Goal: Task Accomplishment & Management: Use online tool/utility

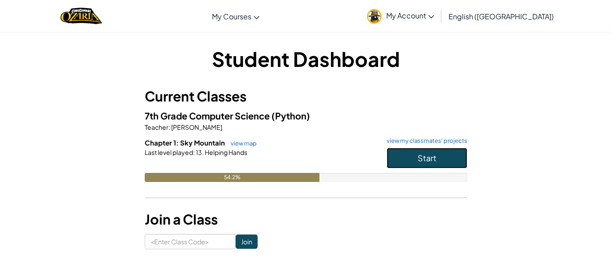
click at [402, 151] on button "Start" at bounding box center [427, 157] width 81 height 21
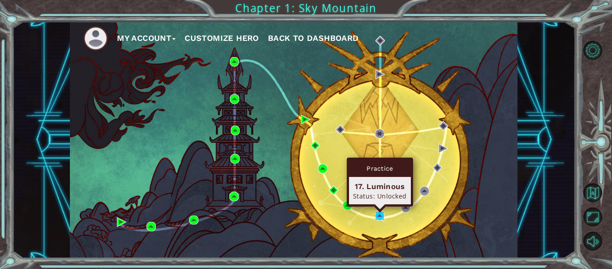
click at [379, 215] on img at bounding box center [379, 215] width 9 height 9
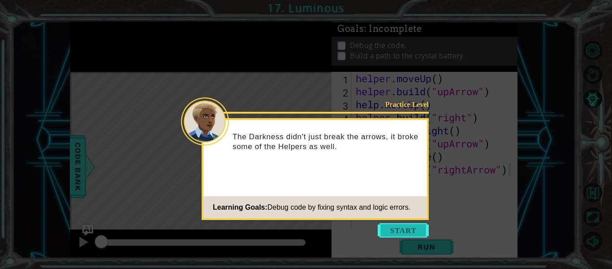
click at [387, 225] on button "Start" at bounding box center [403, 230] width 51 height 14
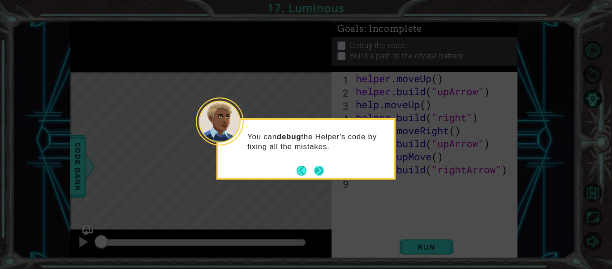
click at [312, 168] on button "Next" at bounding box center [319, 170] width 16 height 16
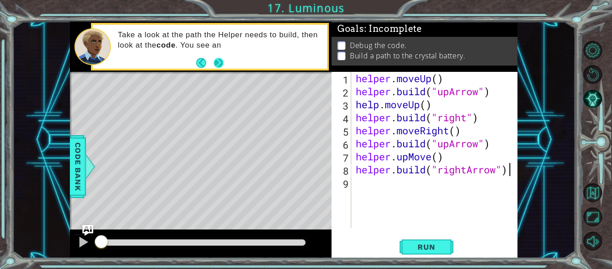
click at [215, 65] on button "Next" at bounding box center [219, 62] width 12 height 12
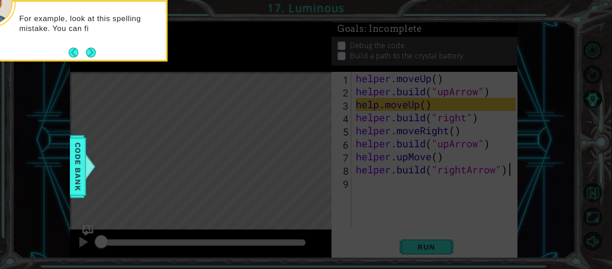
click at [97, 48] on div "For example, look at this spelling mistake. You can fi" at bounding box center [78, 27] width 176 height 45
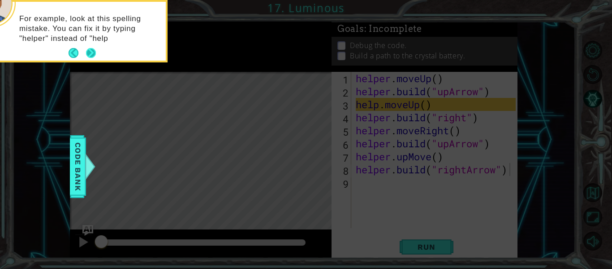
click at [91, 52] on button "Next" at bounding box center [91, 53] width 11 height 11
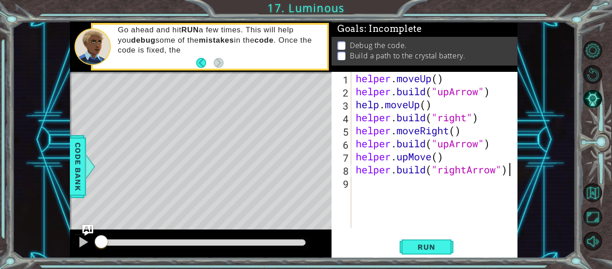
click at [403, 181] on div "helper . moveUp ( ) helper . build ( "upArrow" ) help . moveUp ( ) helper . bui…" at bounding box center [437, 163] width 166 height 182
click at [423, 247] on span "Run" at bounding box center [426, 246] width 35 height 9
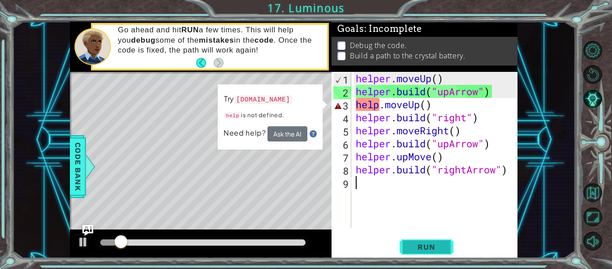
click at [423, 247] on span "Run" at bounding box center [426, 246] width 35 height 9
click at [422, 251] on button "Run" at bounding box center [427, 247] width 54 height 18
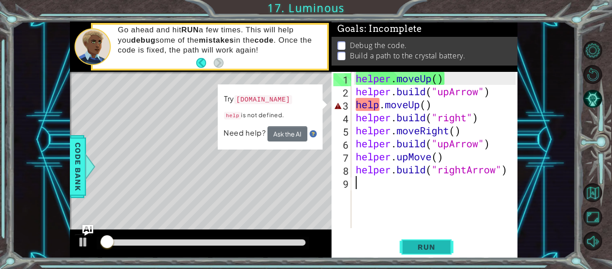
click at [422, 251] on button "Run" at bounding box center [427, 247] width 54 height 18
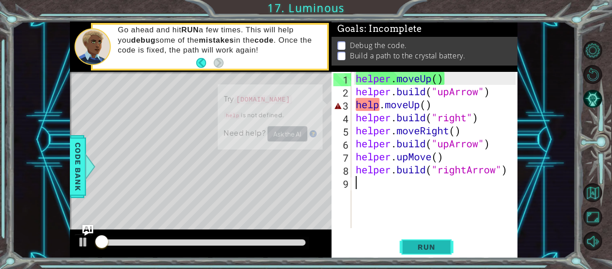
click at [422, 251] on button "Run" at bounding box center [427, 247] width 54 height 18
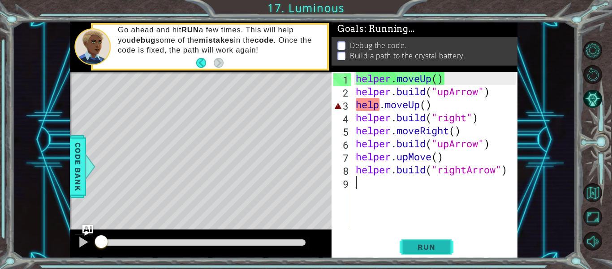
click at [422, 251] on button "Run" at bounding box center [427, 247] width 54 height 18
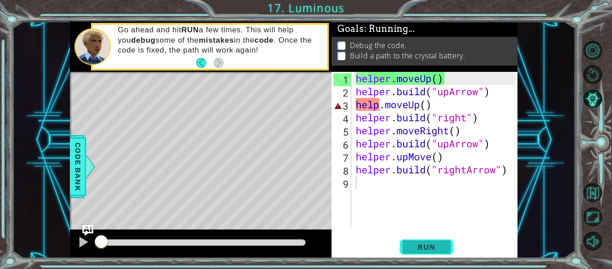
click at [422, 251] on button "Run" at bounding box center [427, 247] width 54 height 18
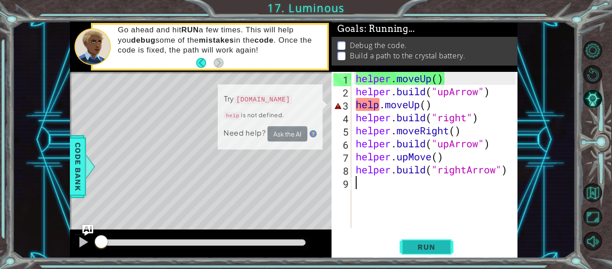
click at [422, 251] on button "Run" at bounding box center [427, 247] width 54 height 18
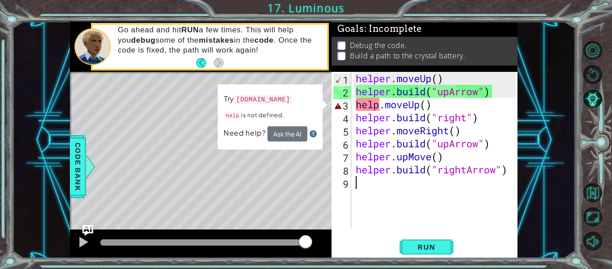
click at [379, 105] on div "helper . moveUp ( ) helper . build ( "upArrow" ) help . moveUp ( ) helper . bui…" at bounding box center [437, 163] width 166 height 182
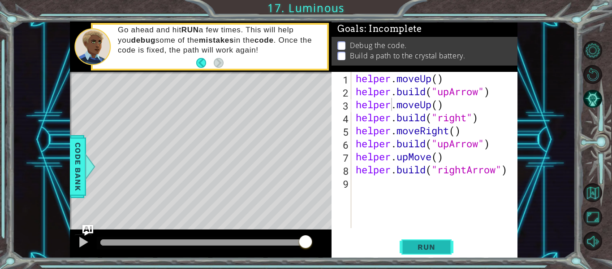
click at [420, 247] on span "Run" at bounding box center [426, 246] width 35 height 9
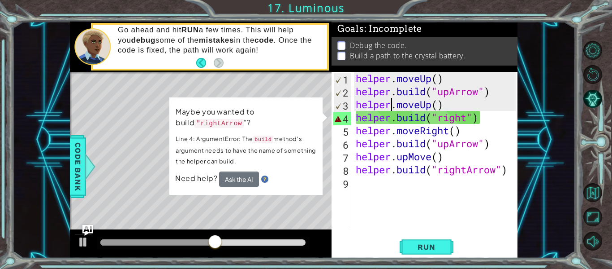
click at [466, 118] on div "helper . moveUp ( ) helper . build ( "upArrow" ) helper . moveUp ( ) helper . b…" at bounding box center [437, 163] width 166 height 182
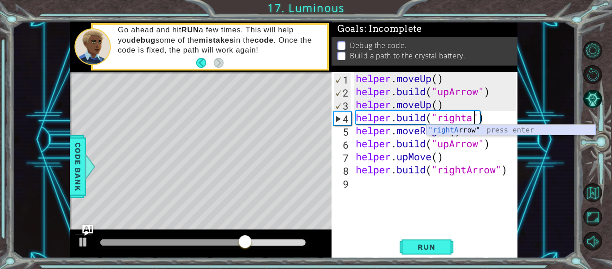
click at [455, 129] on div ""rightA rrow" press enter" at bounding box center [511, 141] width 169 height 32
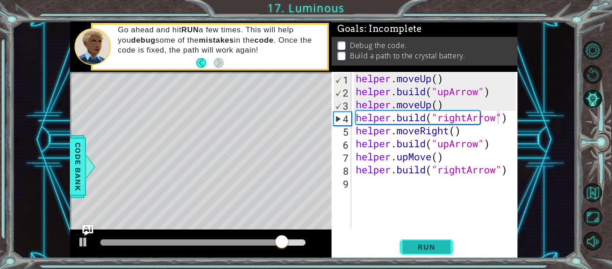
click at [439, 249] on span "Run" at bounding box center [426, 246] width 35 height 9
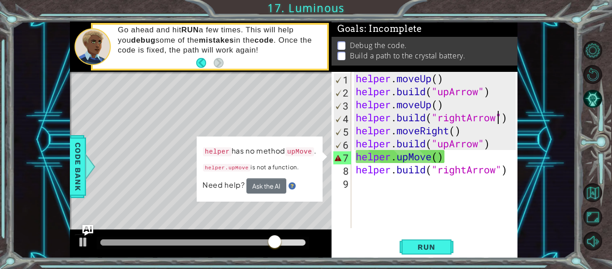
click at [431, 164] on div "helper . moveUp ( ) helper . build ( "upArrow" ) helper . moveUp ( ) helper . b…" at bounding box center [437, 163] width 166 height 182
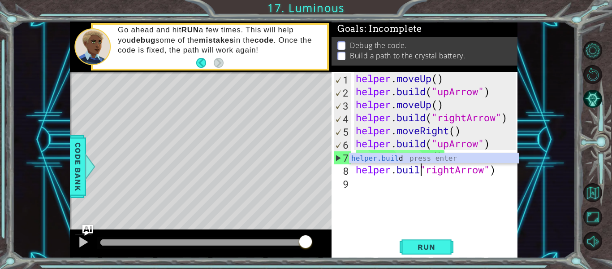
type textarea "[DOMAIN_NAME]"rightArrow")"
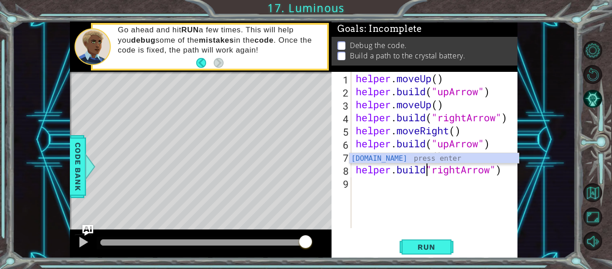
click at [396, 198] on div "helper . moveUp ( ) helper . build ( "upArrow" ) helper . moveUp ( ) helper . b…" at bounding box center [437, 163] width 166 height 182
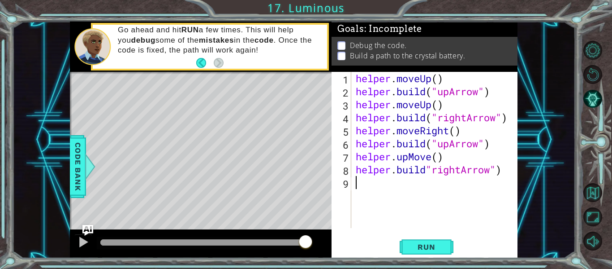
scroll to position [0, 0]
click at [407, 158] on div "helper . moveUp ( ) helper . build ( "upArrow" ) helper . moveUp ( ) helper . b…" at bounding box center [437, 163] width 166 height 182
click at [433, 156] on div "helper . moveUp ( ) helper . build ( "upArrow" ) helper . moveUp ( ) helper . b…" at bounding box center [437, 163] width 166 height 182
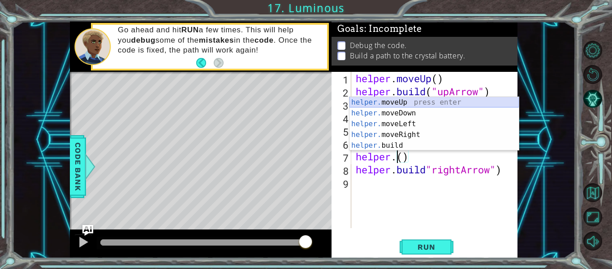
click at [418, 102] on div "helper. moveUp press enter helper. moveDown press enter helper. moveLeft press …" at bounding box center [434, 134] width 169 height 75
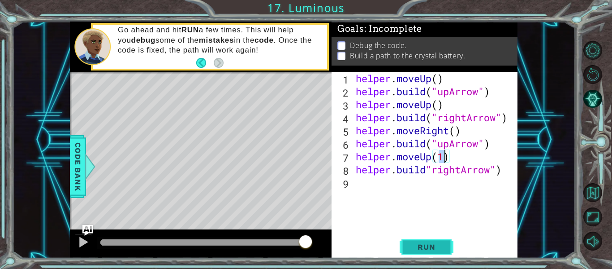
click at [405, 240] on button "Run" at bounding box center [427, 247] width 54 height 18
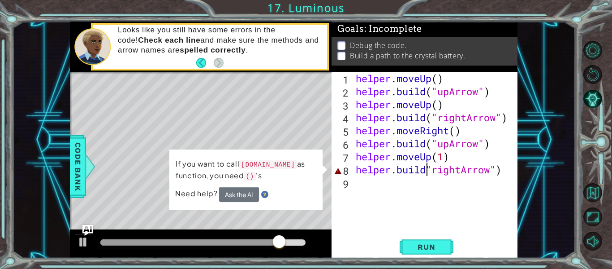
click at [428, 171] on div "helper . moveUp ( ) helper . build ( "upArrow" ) helper . moveUp ( ) helper . b…" at bounding box center [437, 163] width 166 height 182
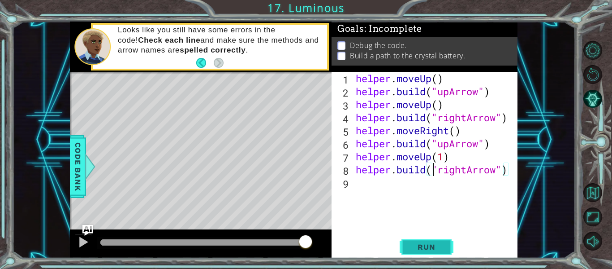
type textarea "[DOMAIN_NAME]("rightArrow")"
click at [413, 243] on span "Run" at bounding box center [426, 246] width 35 height 9
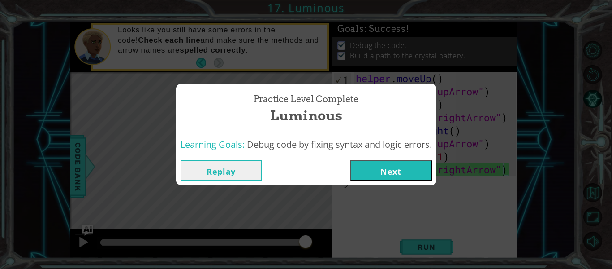
click at [423, 169] on button "Next" at bounding box center [392, 170] width 82 height 20
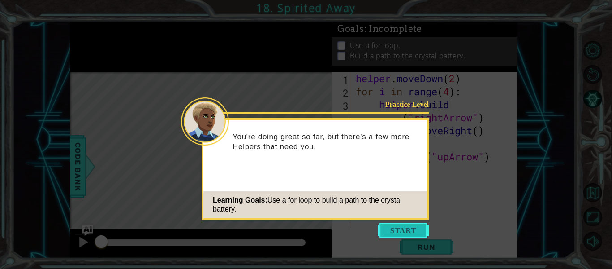
click at [405, 226] on button "Start" at bounding box center [403, 230] width 51 height 14
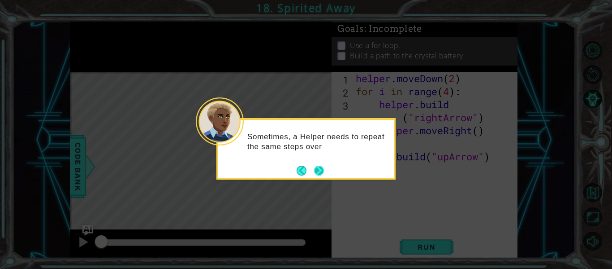
click at [317, 173] on button "Next" at bounding box center [319, 170] width 16 height 16
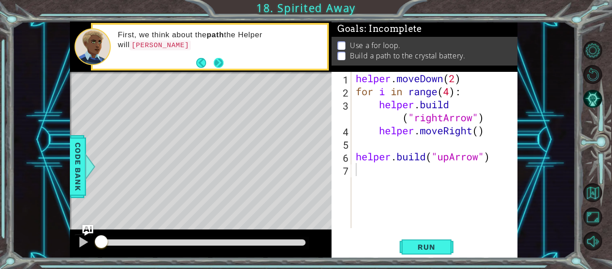
click at [213, 64] on button "Next" at bounding box center [219, 62] width 16 height 16
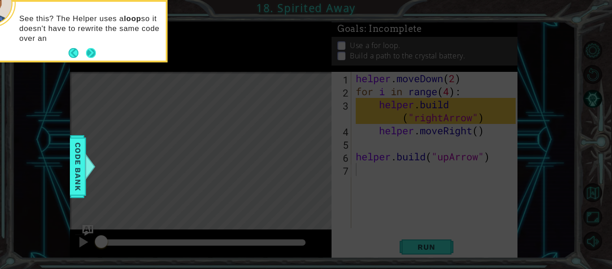
click at [91, 52] on button "Next" at bounding box center [90, 53] width 13 height 13
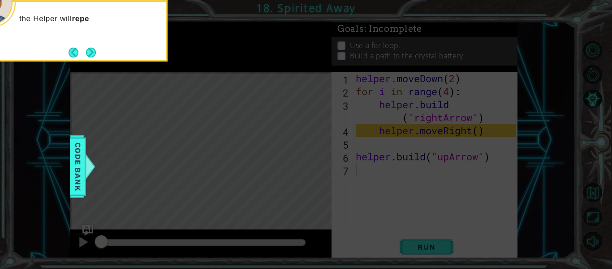
click at [91, 52] on button "Next" at bounding box center [91, 52] width 14 height 14
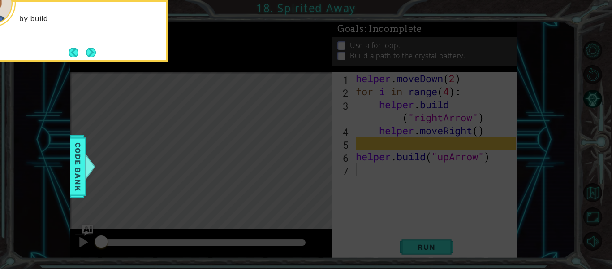
click at [91, 52] on button "Next" at bounding box center [91, 52] width 16 height 16
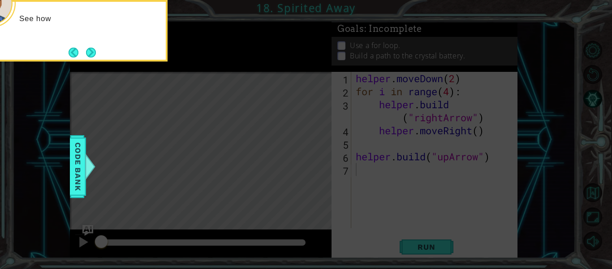
click at [91, 52] on button "Next" at bounding box center [90, 52] width 13 height 13
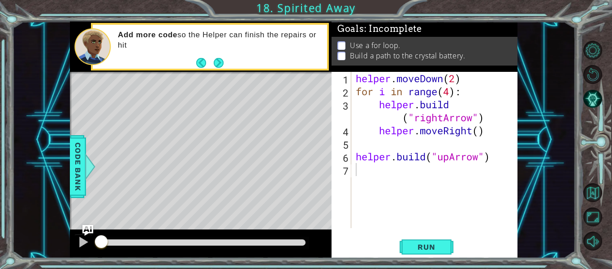
click at [217, 71] on div "Add more code so the Helper can finish the repairs or hit" at bounding box center [201, 47] width 262 height 50
click at [221, 67] on button "Next" at bounding box center [218, 62] width 10 height 10
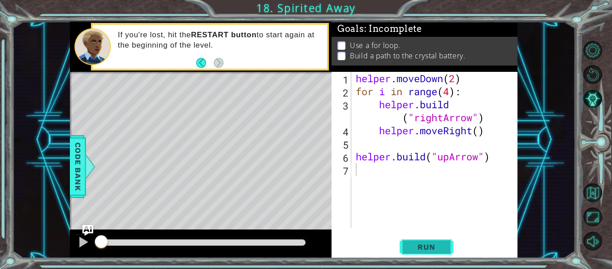
click at [420, 240] on button "Run" at bounding box center [427, 247] width 54 height 18
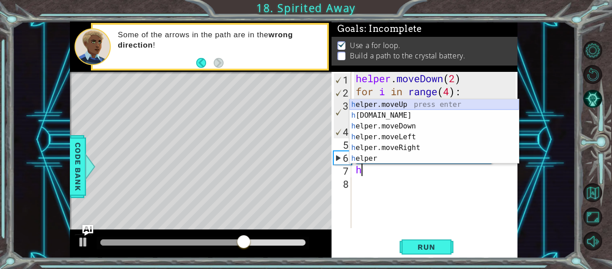
click at [415, 103] on div "h elper.moveUp press enter h [DOMAIN_NAME] press enter h elper.moveDown press e…" at bounding box center [434, 142] width 169 height 86
type textarea "helper.moveUp(1)"
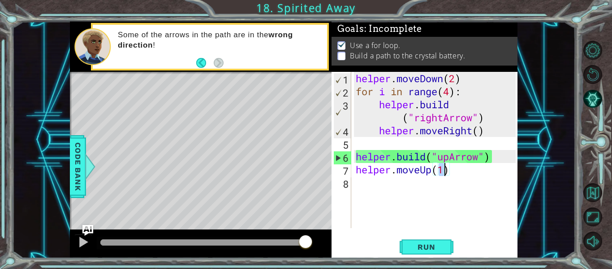
click at [357, 182] on div "helper . moveDown ( 2 ) for i in range ( 4 ) : helper . build ( "rightArrow" ) …" at bounding box center [437, 163] width 166 height 182
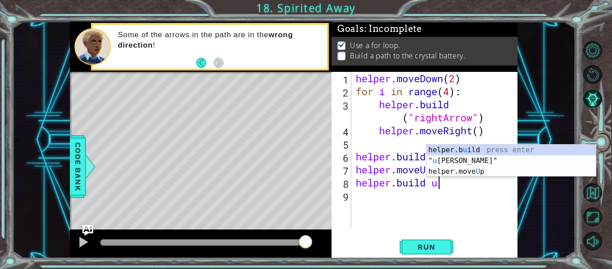
scroll to position [0, 3]
click at [443, 162] on div "helper.b u ild press enter " u [PERSON_NAME]" press enter helper.move U p press…" at bounding box center [511, 171] width 169 height 54
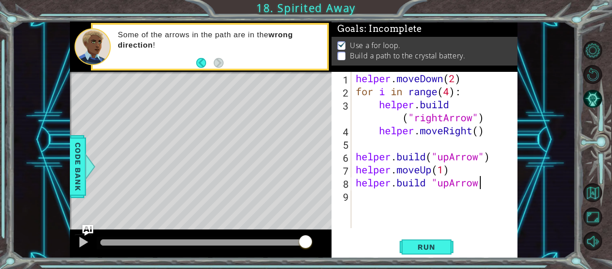
click at [432, 182] on div "helper . moveDown ( 2 ) for i in range ( 4 ) : helper . build ( "rightArrow" ) …" at bounding box center [437, 163] width 166 height 182
click at [488, 185] on div "helper . moveDown ( 2 ) for i in range ( 4 ) : helper . build ( "rightArrow" ) …" at bounding box center [437, 163] width 166 height 182
click at [434, 184] on div "helper . moveDown ( 2 ) for i in range ( 4 ) : helper . build ( "rightArrow" ) …" at bounding box center [437, 163] width 166 height 182
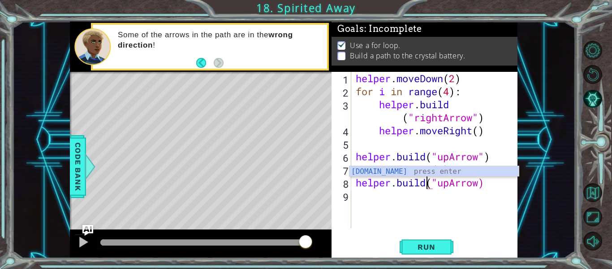
scroll to position [0, 5]
click at [425, 249] on span "Run" at bounding box center [426, 246] width 35 height 9
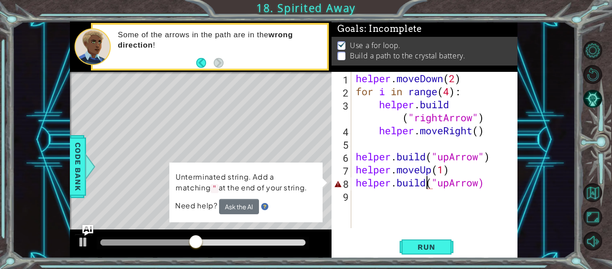
click at [481, 181] on div "helper . moveDown ( 2 ) for i in range ( 4 ) : helper . build ( "rightArrow" ) …" at bounding box center [437, 163] width 166 height 182
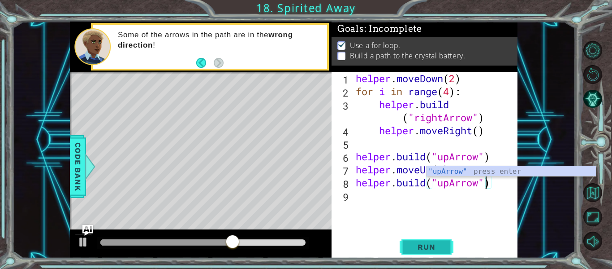
type textarea "[DOMAIN_NAME]("upArrow")"
click at [419, 243] on span "Run" at bounding box center [426, 246] width 35 height 9
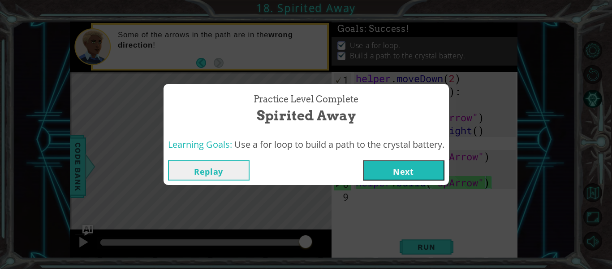
click at [409, 179] on button "Next" at bounding box center [404, 170] width 82 height 20
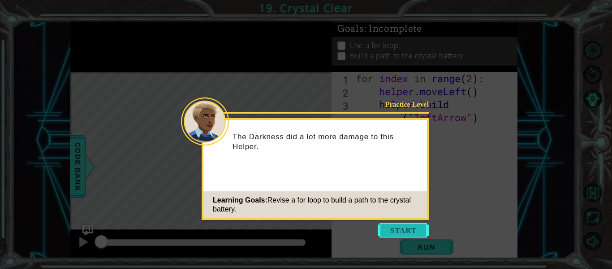
click at [398, 231] on button "Start" at bounding box center [403, 230] width 51 height 14
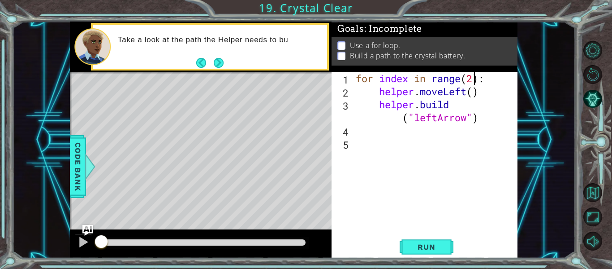
click at [474, 78] on div "for index in range ( 2 ) : helper . moveLeft ( ) helper . build ( "leftArrow" )" at bounding box center [437, 163] width 166 height 182
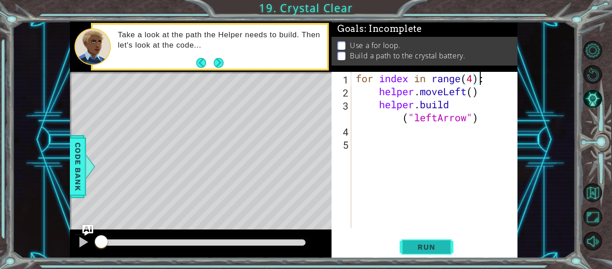
type textarea "for index in range(4):"
click at [440, 245] on span "Run" at bounding box center [426, 246] width 35 height 9
